Goal: Use online tool/utility: Utilize a website feature to perform a specific function

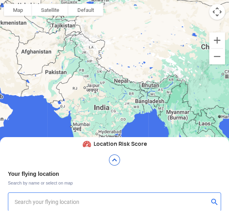
type input "Aquila X2"
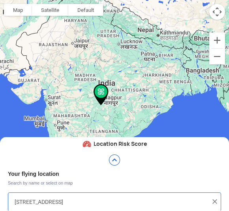
click at [31, 204] on input "[STREET_ADDRESS]" at bounding box center [112, 201] width 194 height 9
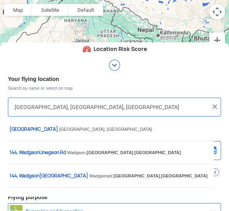
click at [142, 105] on input "[GEOGRAPHIC_DATA], [GEOGRAPHIC_DATA], [GEOGRAPHIC_DATA]" at bounding box center [112, 106] width 194 height 9
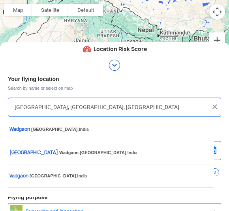
type input "[GEOGRAPHIC_DATA],"
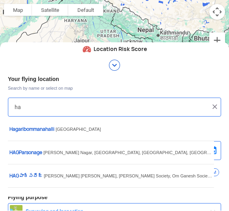
type input "h"
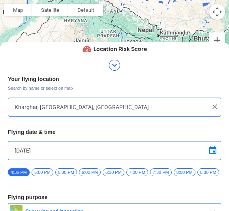
type input "[GEOGRAPHIC_DATA], [GEOGRAPHIC_DATA]"
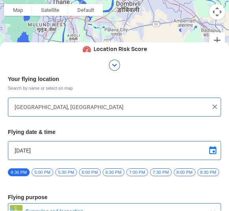
click at [114, 65] on img at bounding box center [114, 65] width 13 height 13
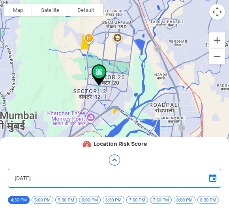
scroll to position [66, 0]
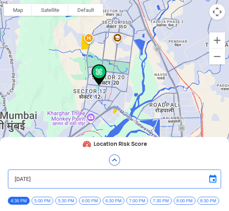
click at [112, 160] on img at bounding box center [114, 160] width 13 height 13
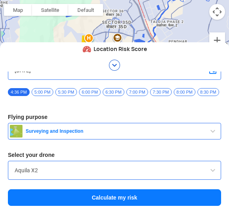
scroll to position [80, 0]
click at [15, 168] on input "Aquila X2" at bounding box center [115, 170] width 200 height 9
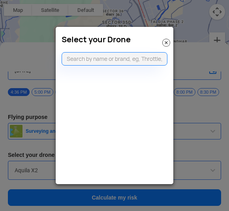
click at [37, 62] on modal-container "Select your Drone" at bounding box center [114, 105] width 229 height 211
click at [168, 41] on img at bounding box center [166, 43] width 8 height 8
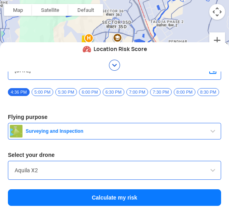
click at [59, 193] on button "Calculate my risk" at bounding box center [114, 197] width 213 height 17
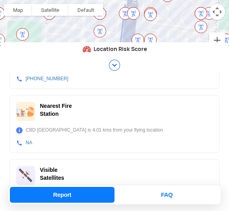
scroll to position [285, 0]
click at [113, 67] on img at bounding box center [114, 65] width 13 height 13
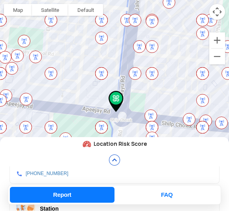
click at [113, 158] on img at bounding box center [114, 160] width 13 height 13
